Goal: Contribute content

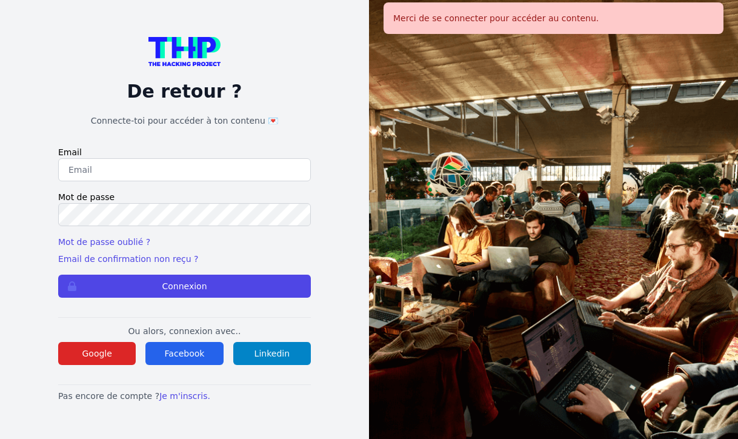
type input "[EMAIL_ADDRESS][DOMAIN_NAME]"
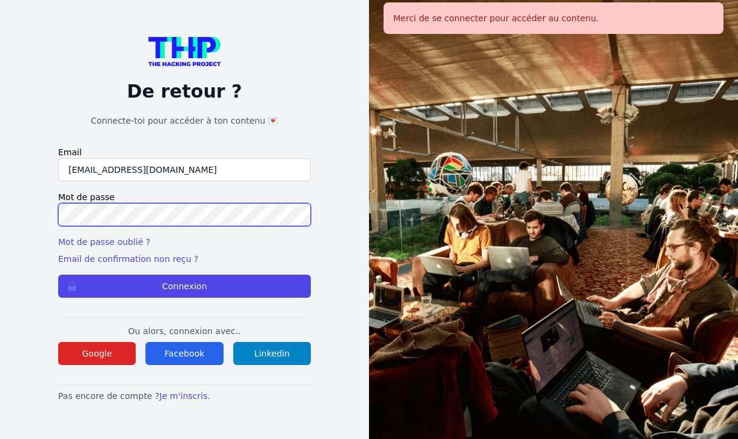
click at [184, 286] on button "Connexion" at bounding box center [184, 286] width 253 height 23
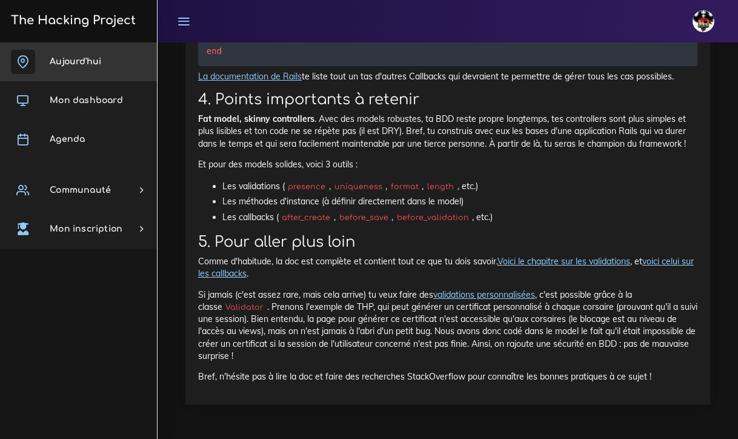
scroll to position [9424, 0]
click at [89, 62] on span "Aujourd'hui" at bounding box center [76, 61] width 52 height 9
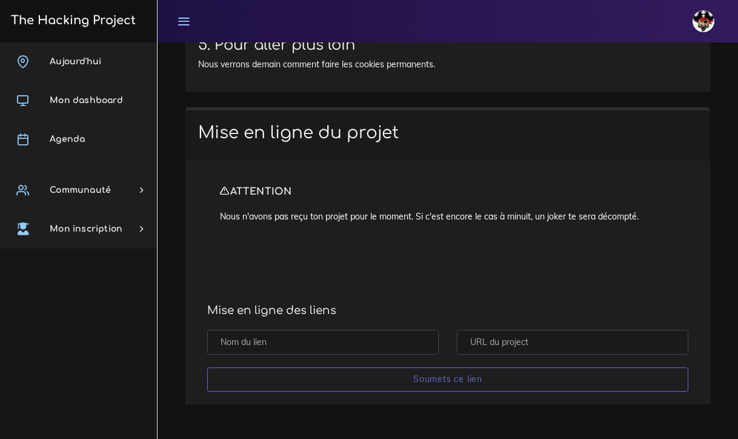
scroll to position [7311, 0]
click at [251, 342] on input "text" at bounding box center [323, 342] width 232 height 25
type input "projet gossip brouillon"
click at [511, 346] on input "text" at bounding box center [573, 342] width 232 height 25
click at [506, 347] on input "text" at bounding box center [573, 342] width 232 height 25
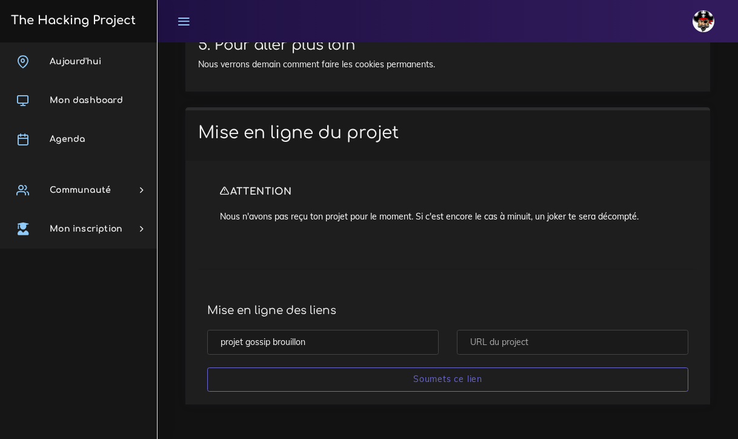
paste input "https://github.com/jobeejobaa/Potin06_10"
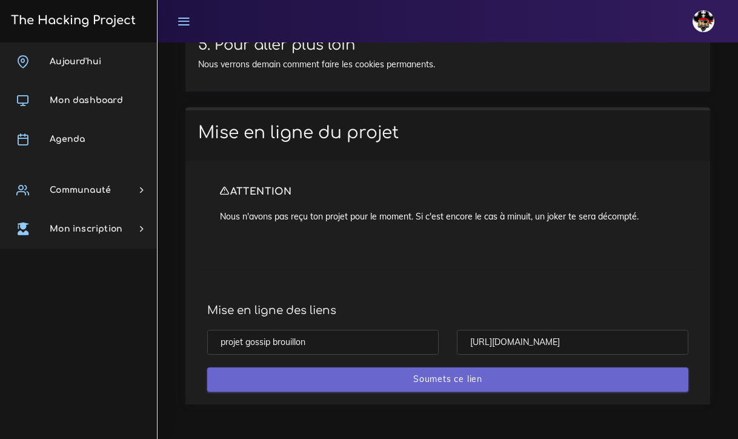
type input "https://github.com/jobeejobaa/Potin06_10"
click at [483, 378] on input "Soumets ce lien" at bounding box center [447, 379] width 481 height 25
